Goal: Use online tool/utility: Utilize a website feature to perform a specific function

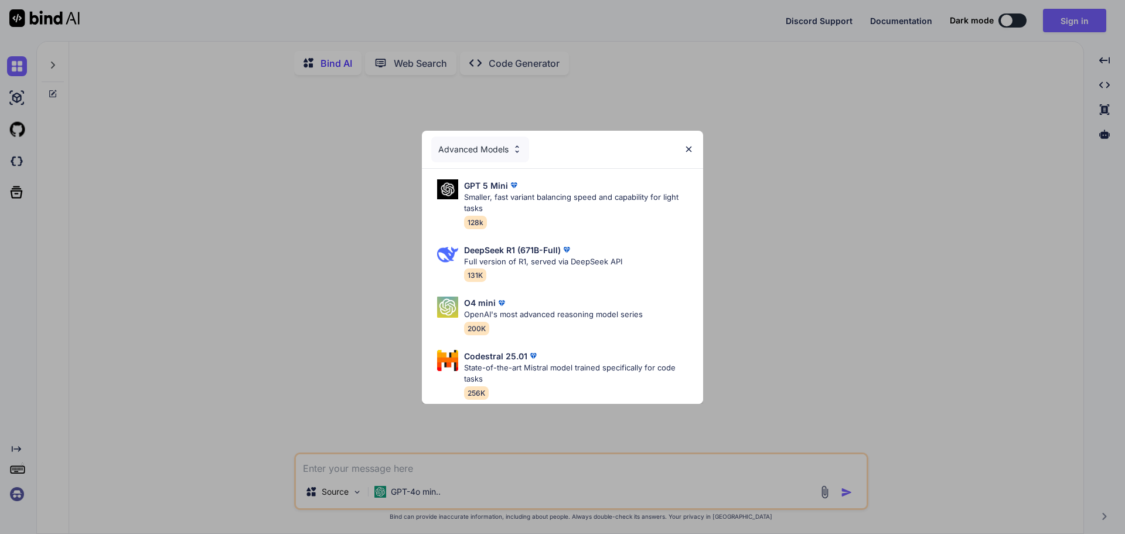
click at [691, 147] on img at bounding box center [689, 149] width 10 height 10
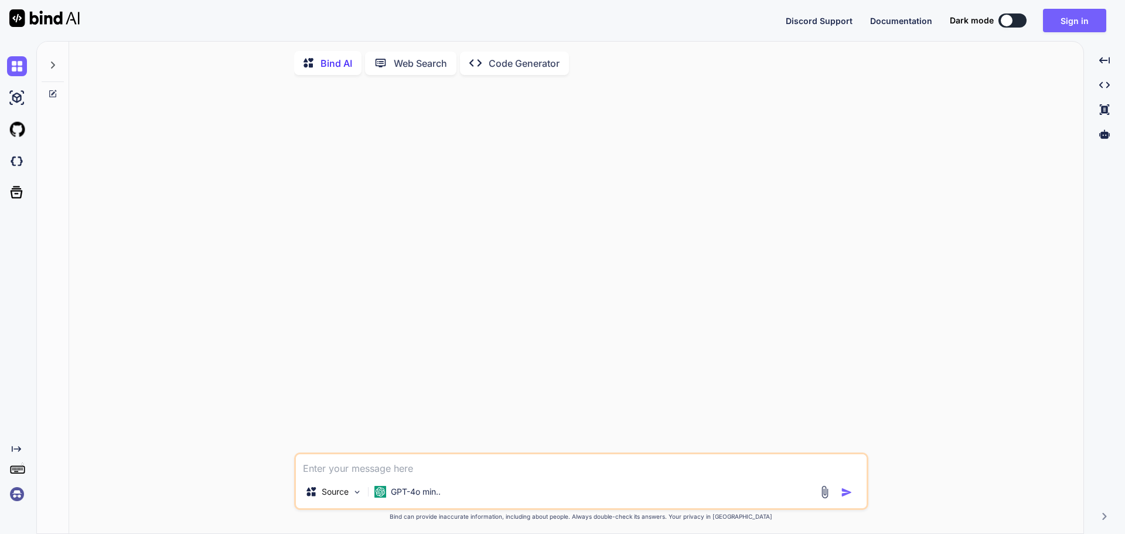
click at [415, 66] on p "Web Search" at bounding box center [420, 63] width 53 height 14
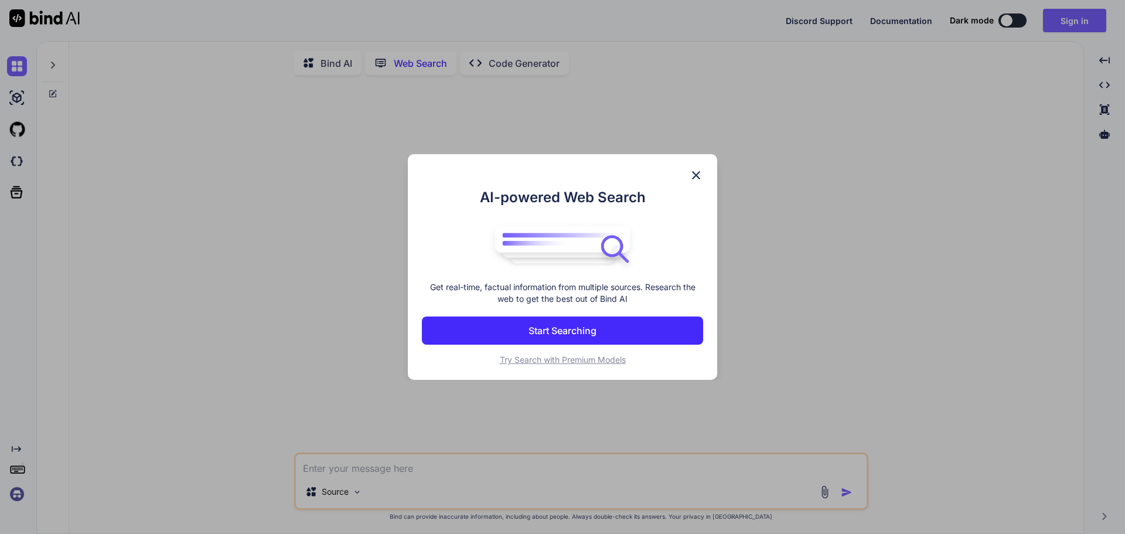
scroll to position [5, 0]
click at [521, 60] on div "AI-powered Web Search Get real-time, factual information from multiple sources.…" at bounding box center [562, 267] width 1125 height 534
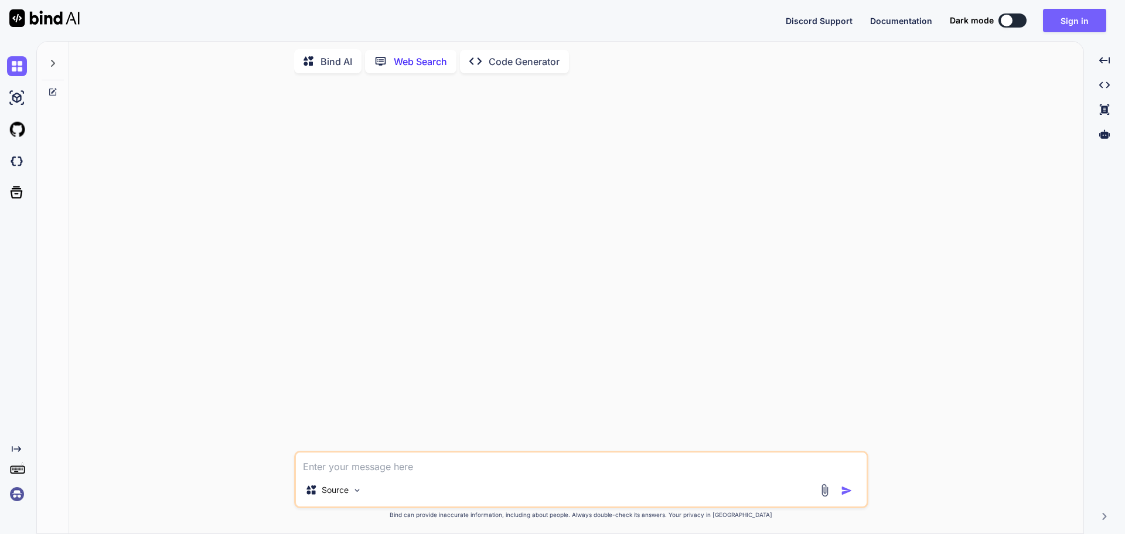
click at [520, 60] on p "Code Generator" at bounding box center [524, 61] width 71 height 14
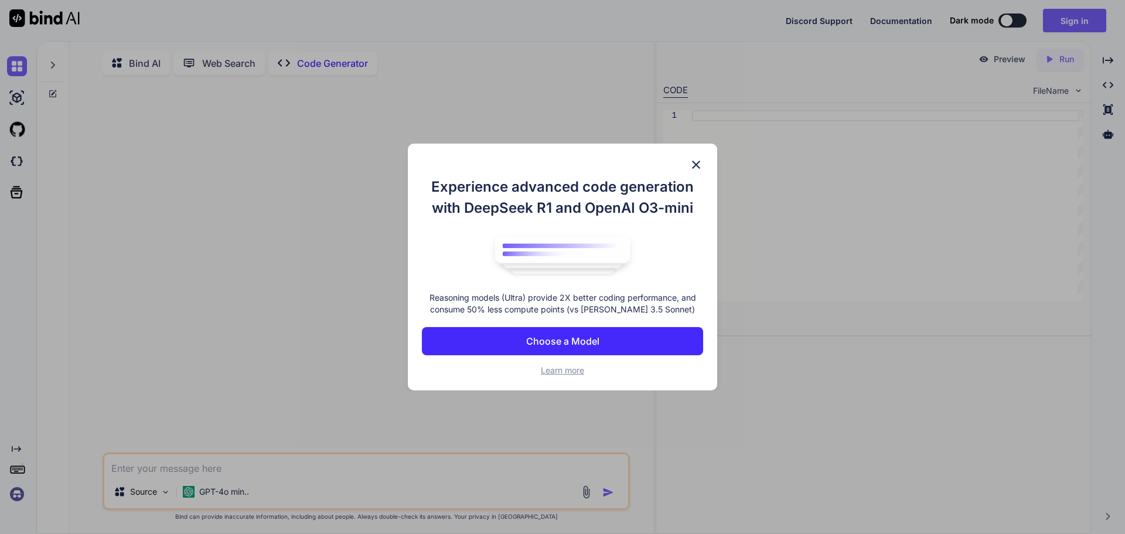
click at [702, 163] on img at bounding box center [696, 165] width 14 height 14
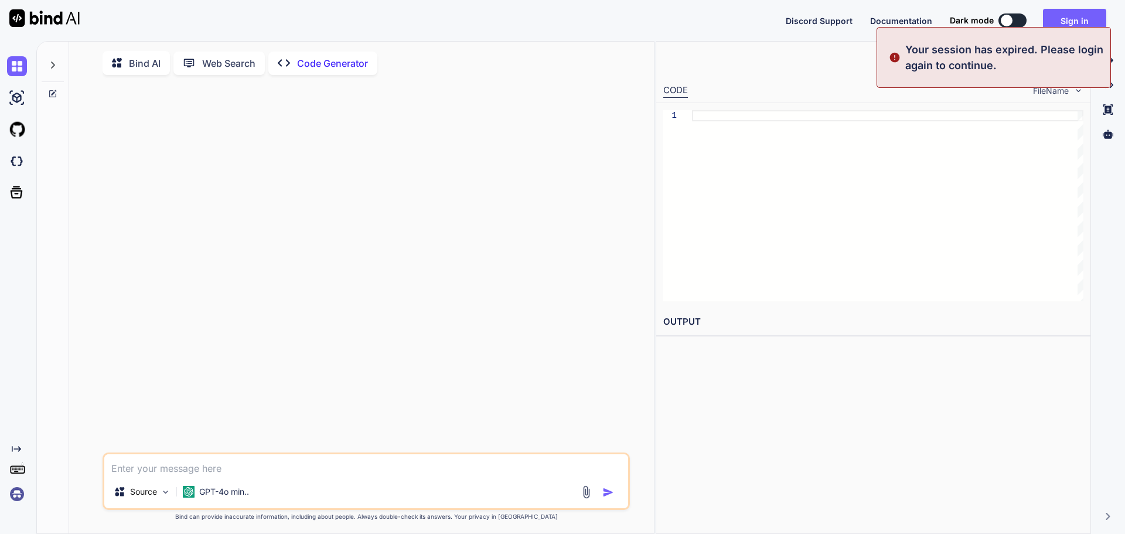
click at [556, 148] on div at bounding box center [367, 268] width 525 height 368
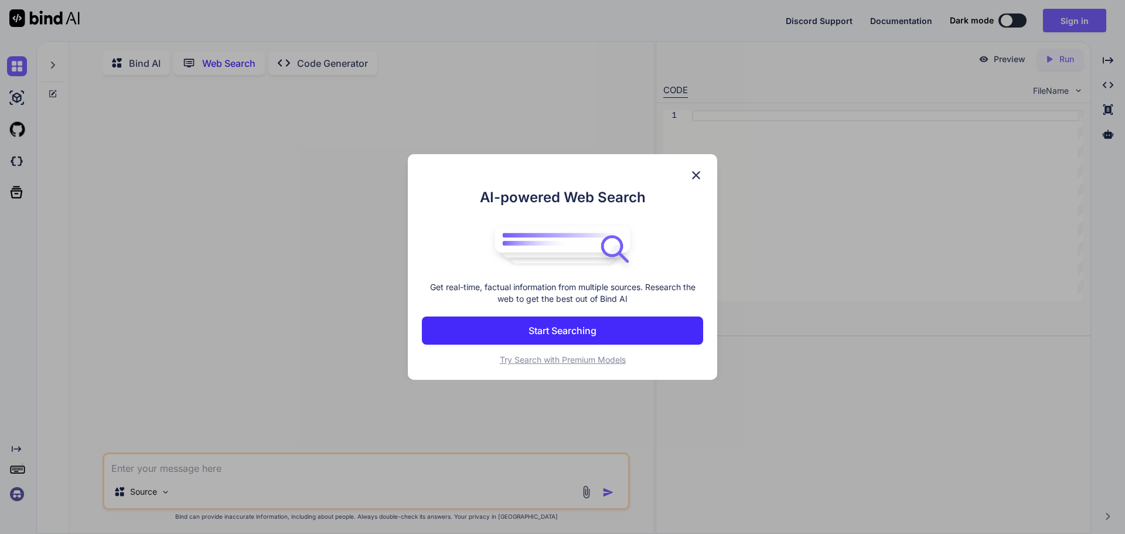
scroll to position [5, 0]
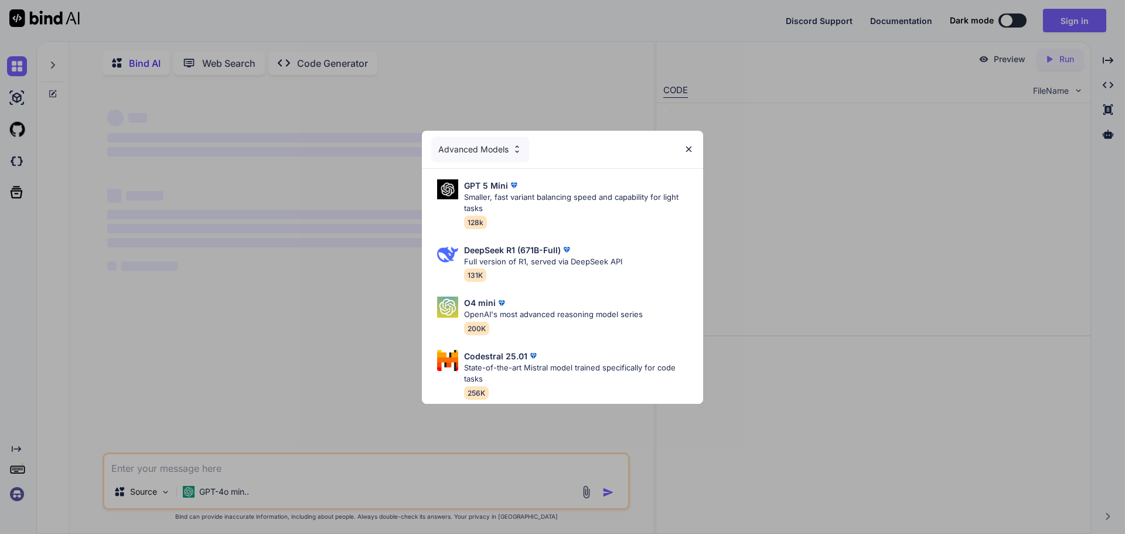
type textarea "x"
